Goal: Transaction & Acquisition: Purchase product/service

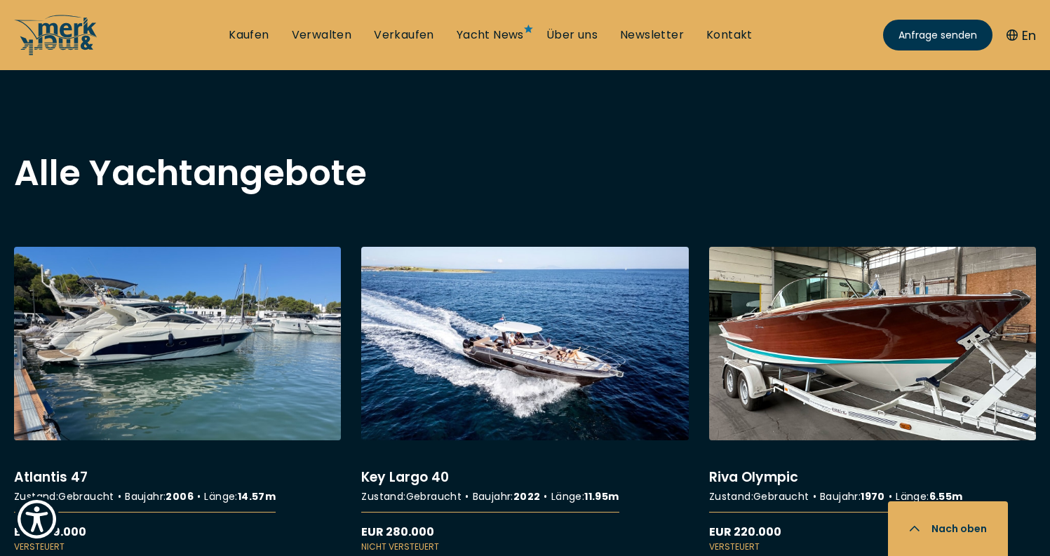
scroll to position [1088, 0]
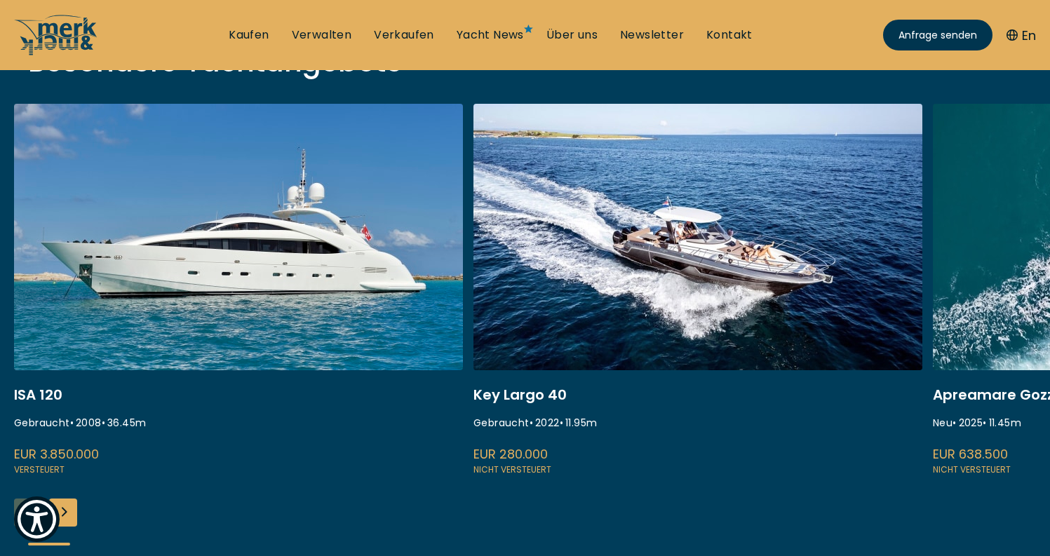
scroll to position [372, 0]
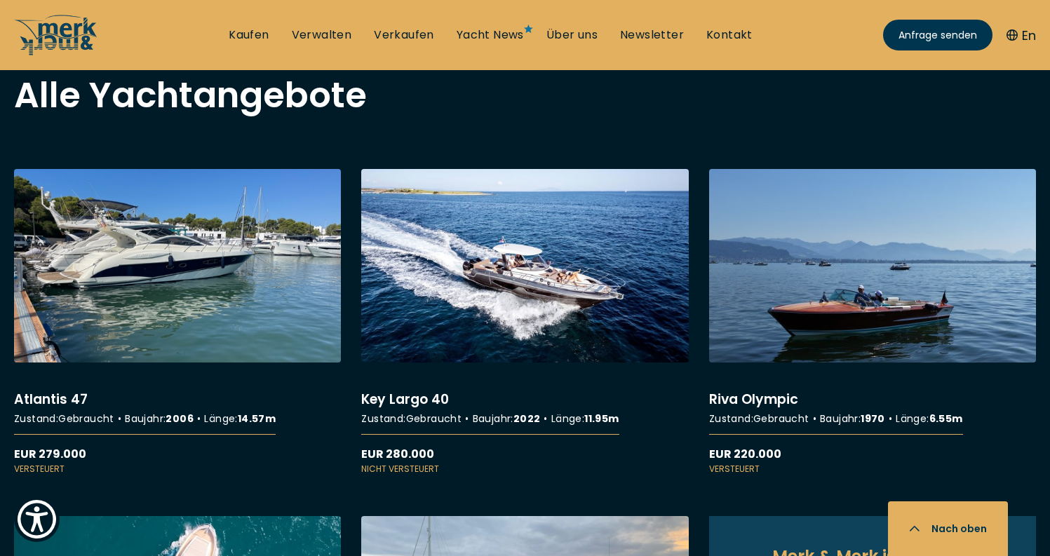
scroll to position [1165, 0]
click at [842, 319] on link "More details about Riva Olympic" at bounding box center [872, 322] width 327 height 307
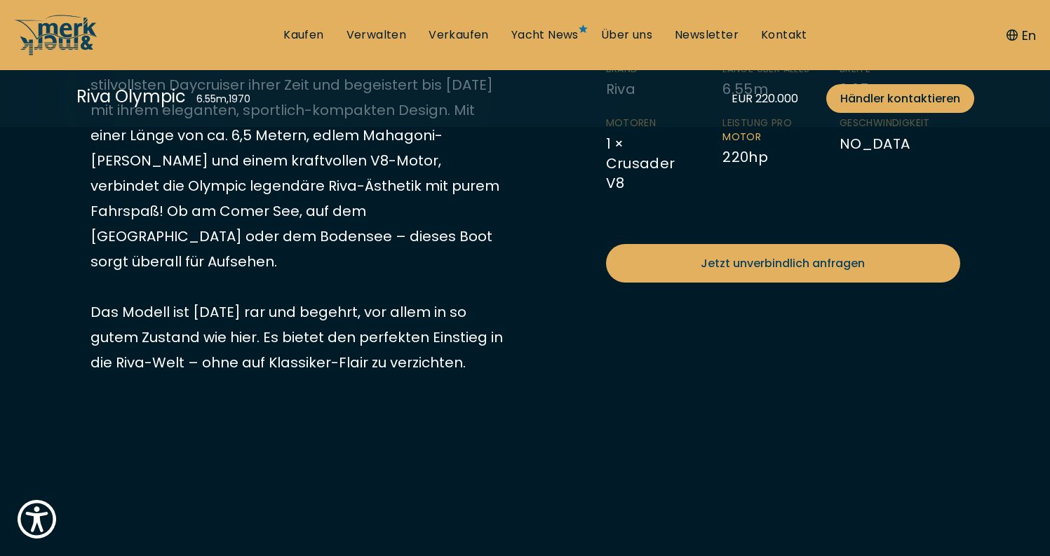
scroll to position [520, 0]
